Goal: Task Accomplishment & Management: Use online tool/utility

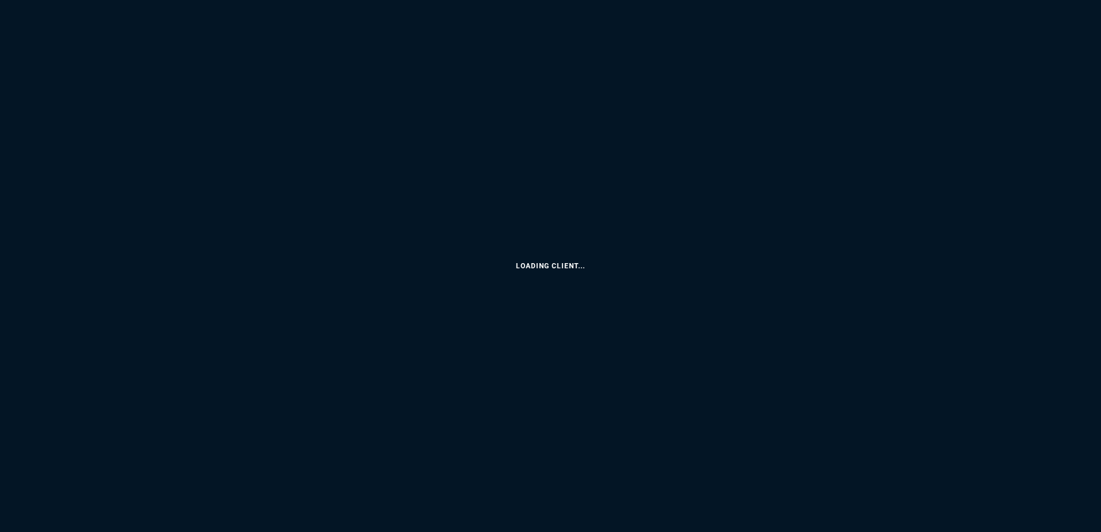
click at [430, 0] on html "Loading Client... Copy Next — ChatGPT Close" at bounding box center [550, 0] width 1101 height 0
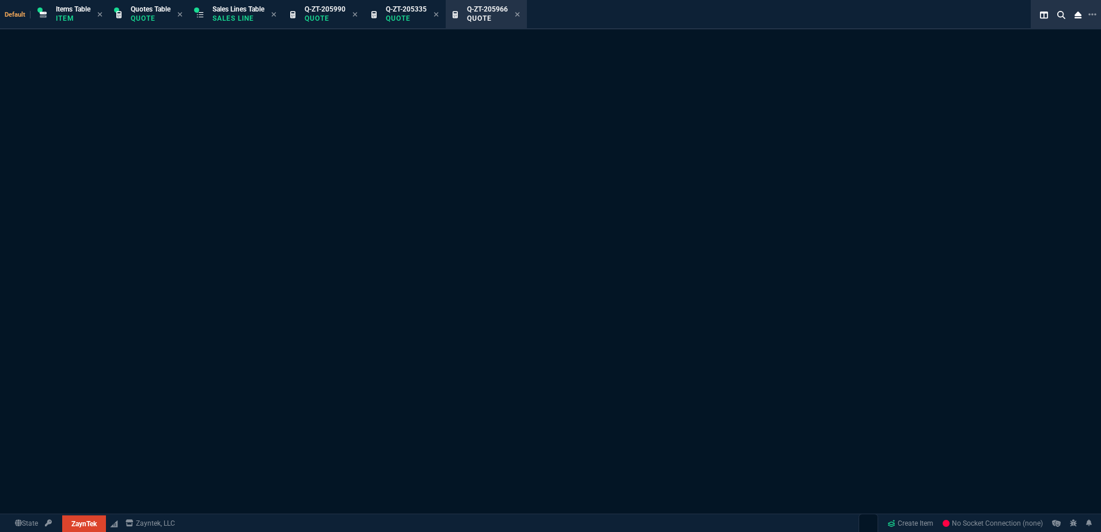
select select "1: BROV"
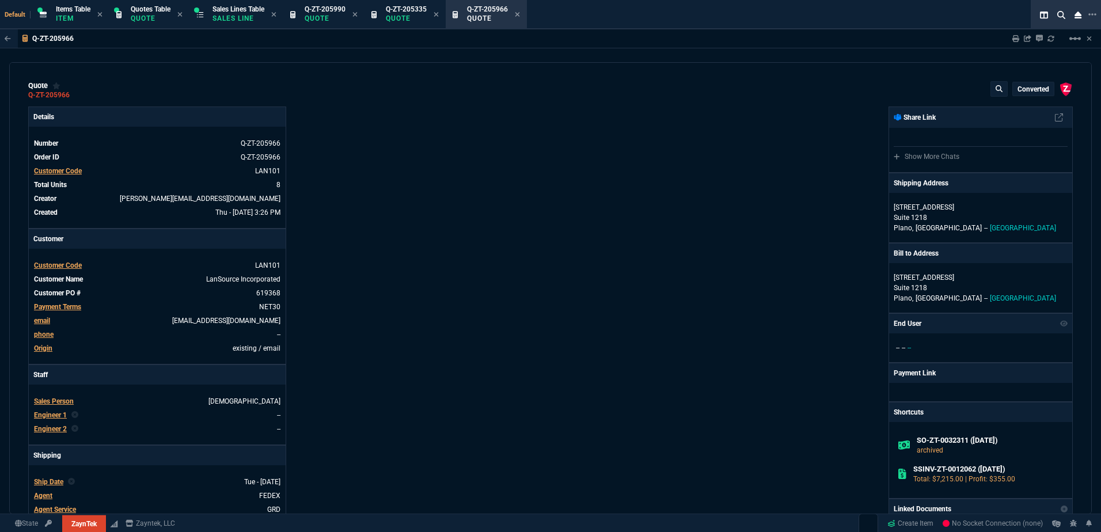
type input "0"
type input "56"
type input "275"
type input "9"
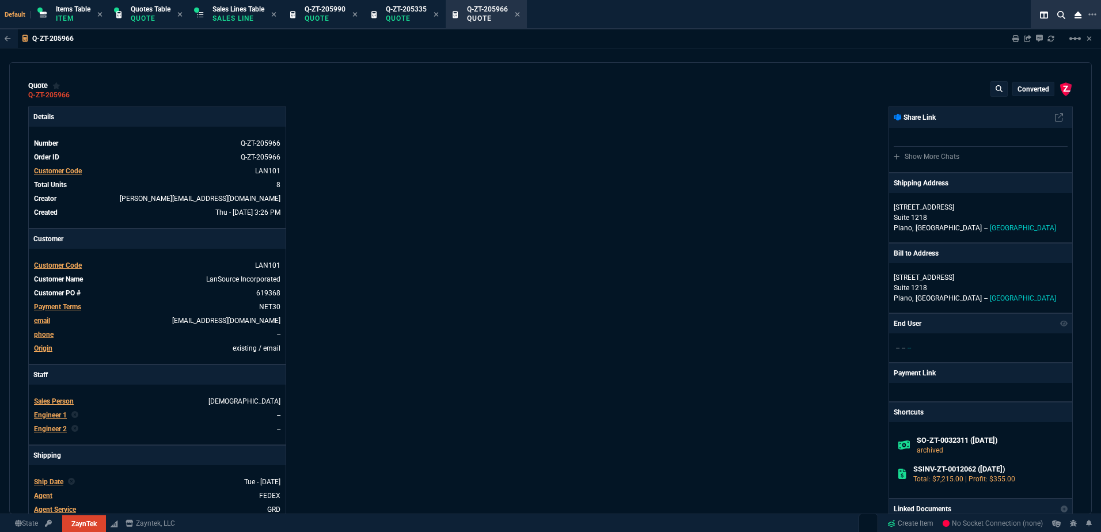
type input "45"
type input "0"
type input "58"
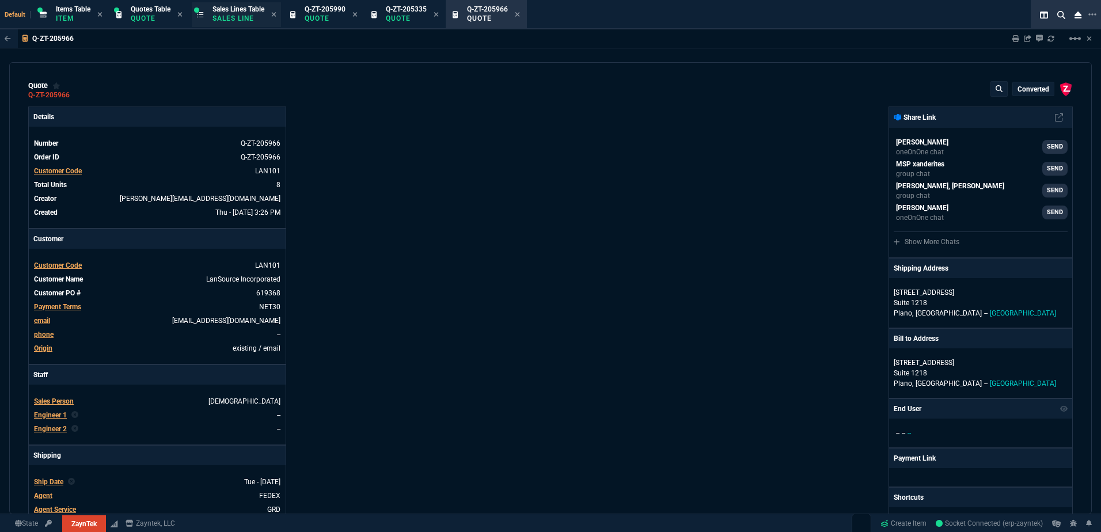
click at [222, 21] on p "Sales Line" at bounding box center [238, 18] width 52 height 9
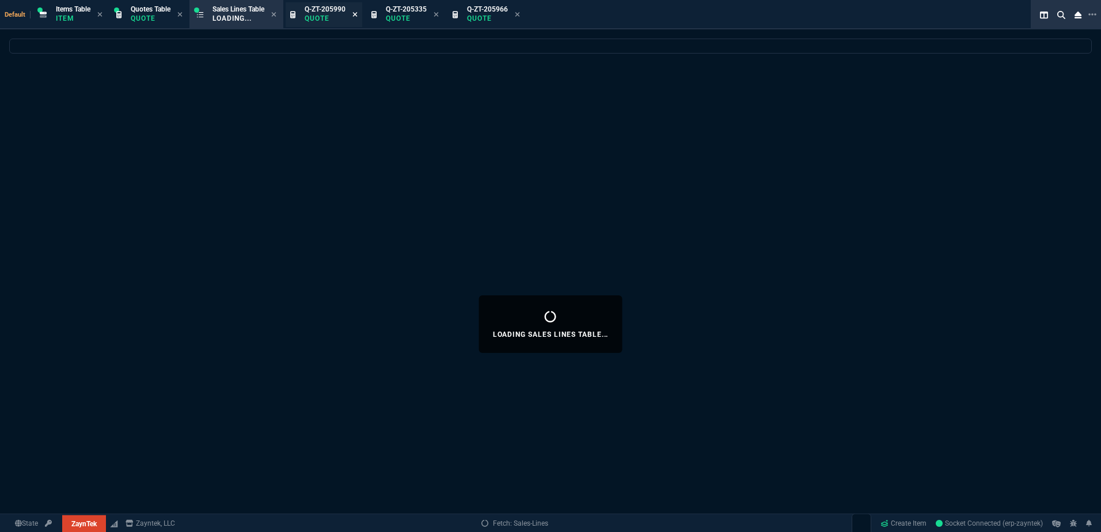
click at [357, 17] on icon at bounding box center [354, 14] width 5 height 7
select select
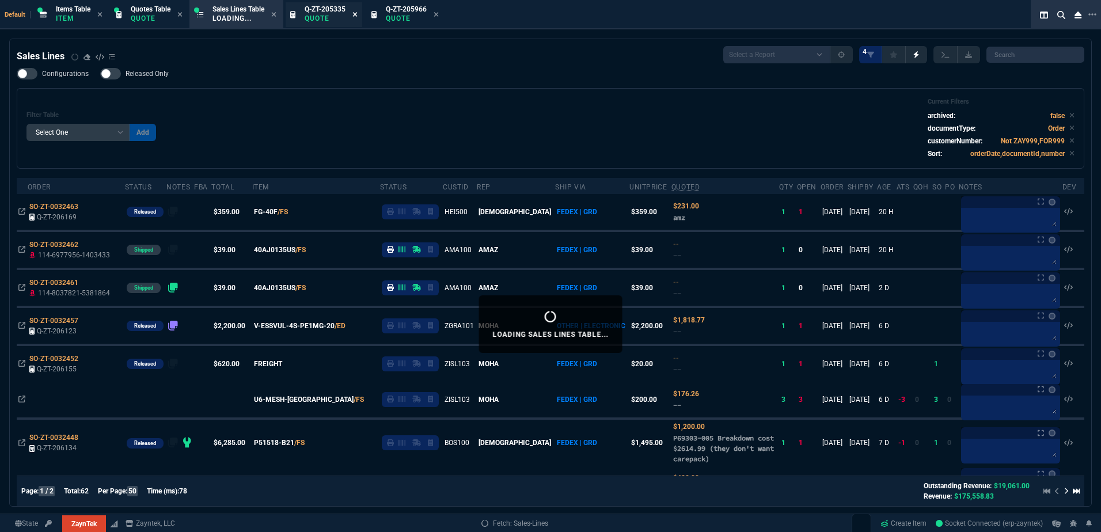
click at [357, 16] on icon at bounding box center [355, 14] width 5 height 5
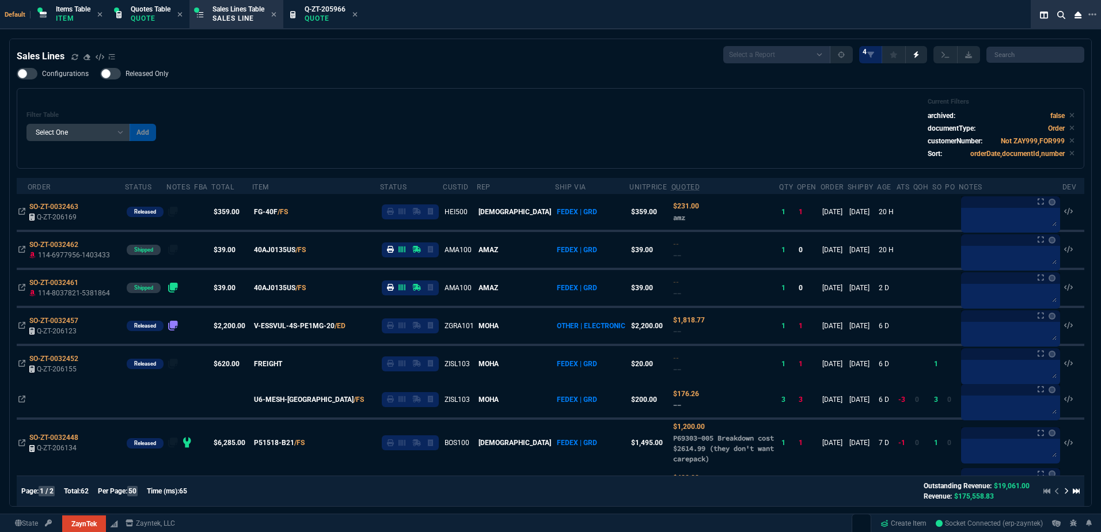
click at [372, 129] on div "Filter Table Select One Add Filter () Age () ATS () Cond (itemVariantCode) Cust…" at bounding box center [550, 128] width 1048 height 61
click at [431, 149] on div "Filter Table Select One Add Filter () Age () ATS () Cond (itemVariantCode) Cust…" at bounding box center [550, 128] width 1048 height 61
click at [379, 115] on div "Filter Table Select One Add Filter () Age () ATS () Cond (itemVariantCode) Cust…" at bounding box center [550, 128] width 1048 height 61
drag, startPoint x: 379, startPoint y: 115, endPoint x: 336, endPoint y: 30, distance: 95.0
click at [377, 108] on div "Filter Table Select One Add Filter () Age () ATS () Cond (itemVariantCode) Cust…" at bounding box center [550, 128] width 1048 height 61
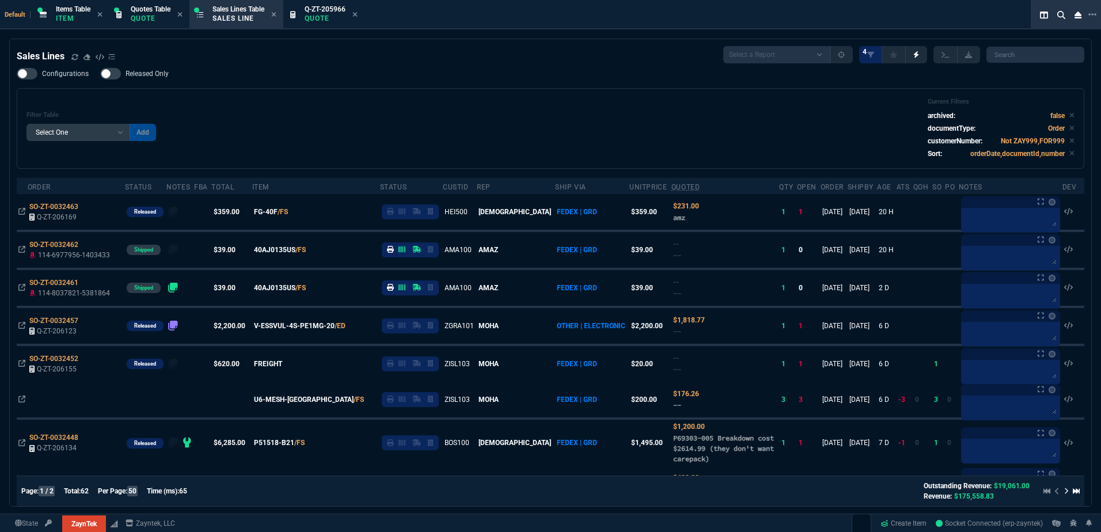
drag, startPoint x: 336, startPoint y: 30, endPoint x: 342, endPoint y: 50, distance: 21.0
click at [329, 16] on p "Quote" at bounding box center [324, 18] width 41 height 9
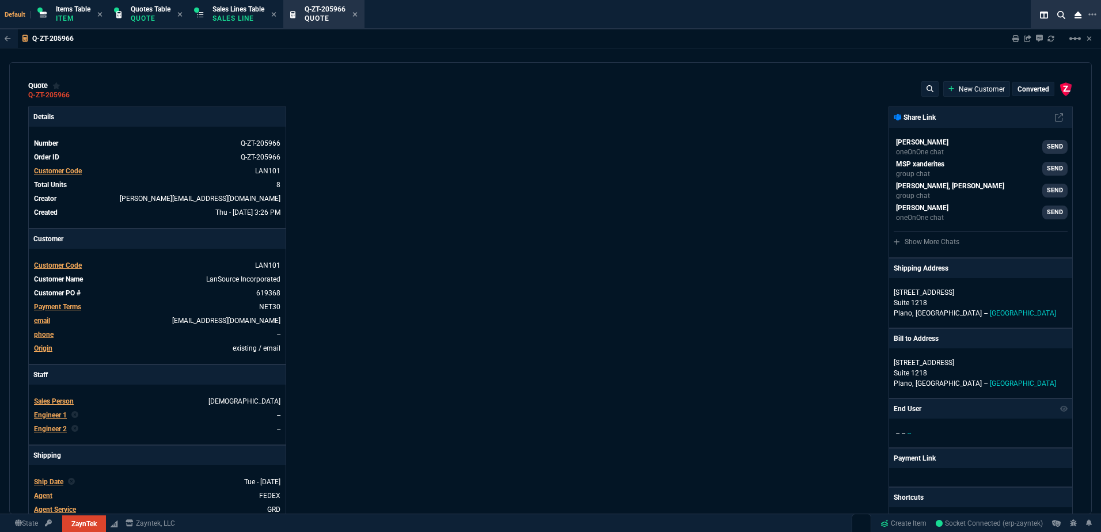
type input "0"
type input "56"
type input "275"
type input "9"
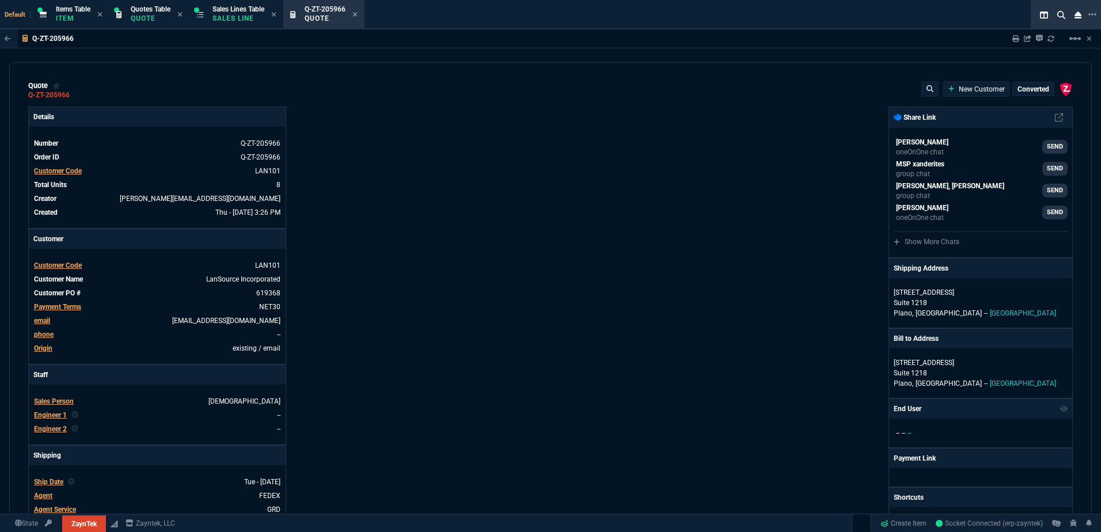
type input "45"
type input "0"
type input "58"
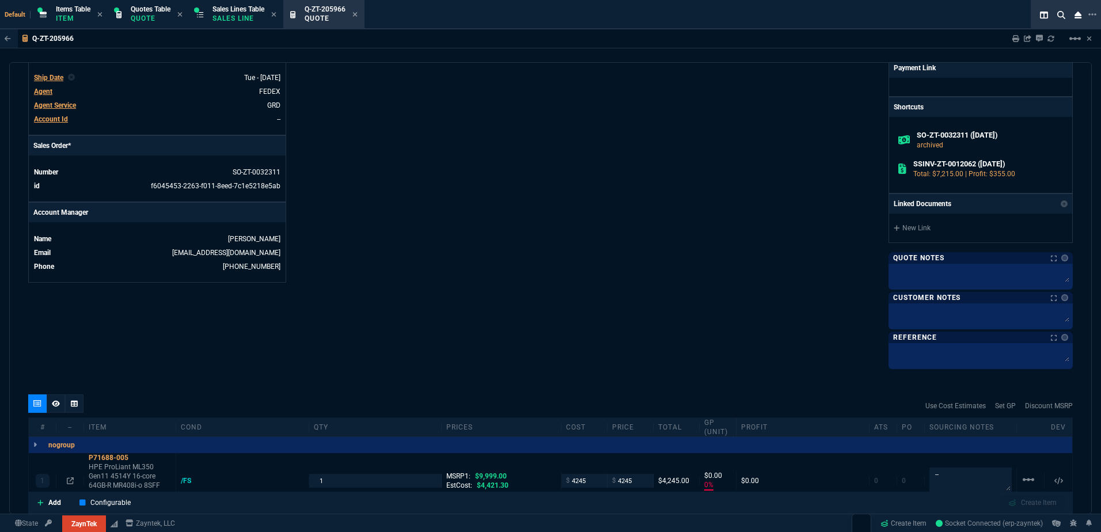
scroll to position [576, 0]
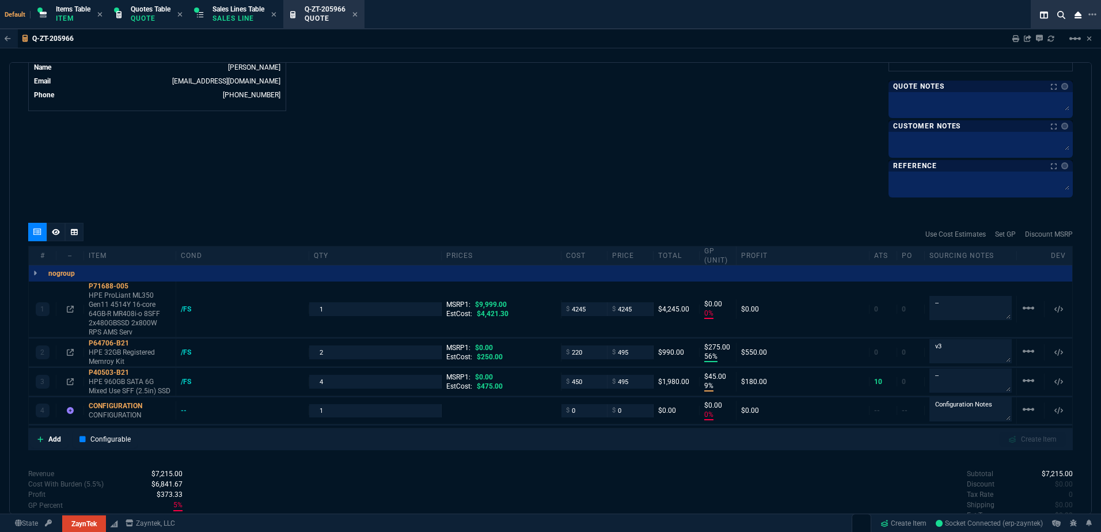
click at [357, 14] on icon at bounding box center [354, 14] width 5 height 7
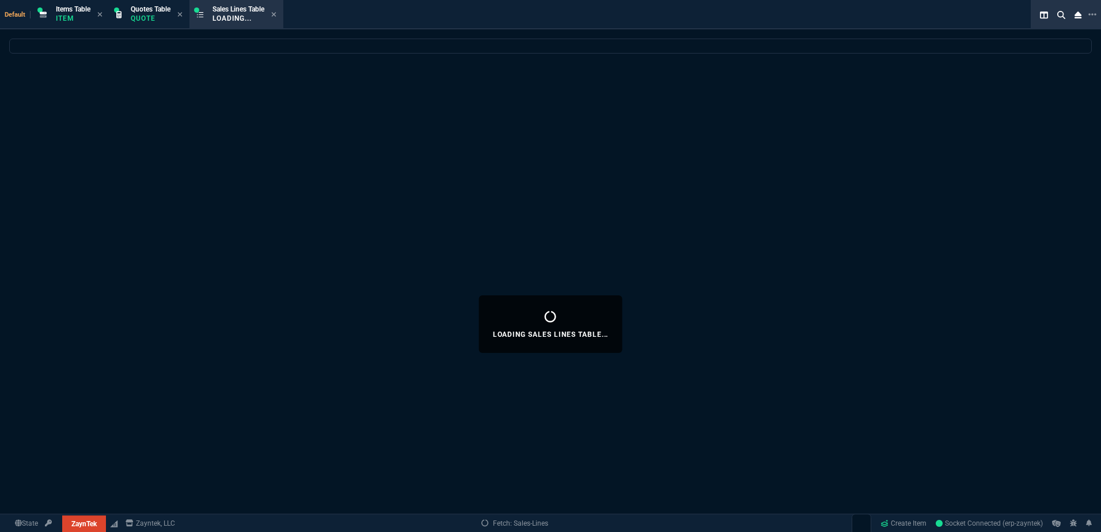
select select
